Goal: Navigation & Orientation: Find specific page/section

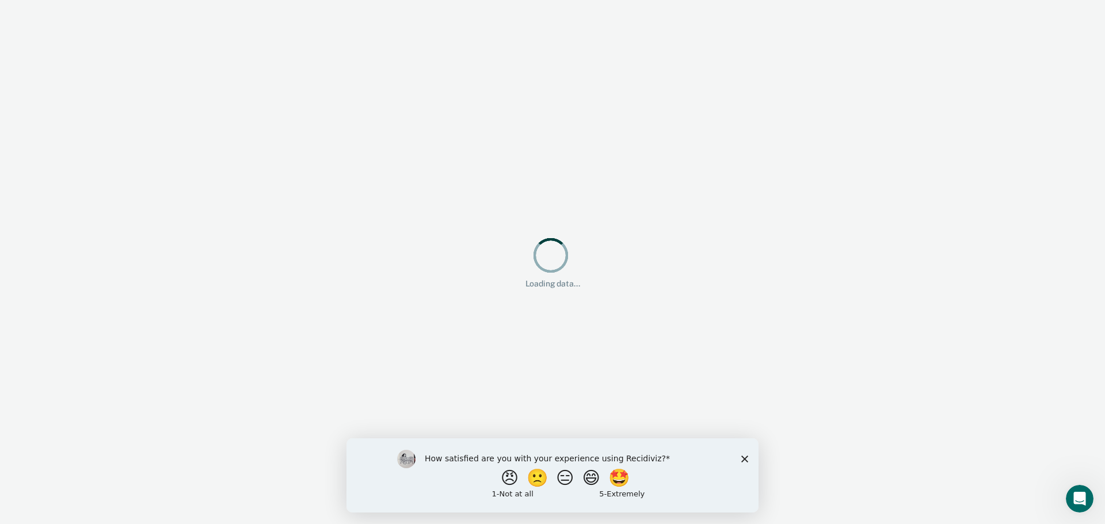
click at [741, 455] on div "How satisfied are you with your experience using Recidiviz? 😠 🙁 😑 😄 🤩 1 - Not a…" at bounding box center [552, 475] width 412 height 74
click at [745, 458] on icon "Close survey" at bounding box center [744, 458] width 7 height 7
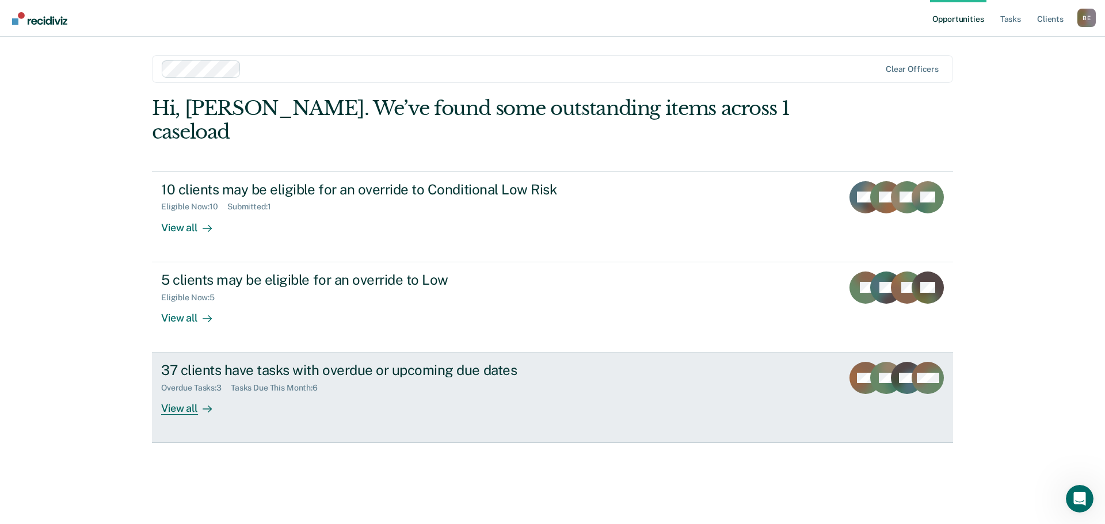
click at [176, 393] on div "View all" at bounding box center [193, 404] width 64 height 22
